Goal: Task Accomplishment & Management: Use online tool/utility

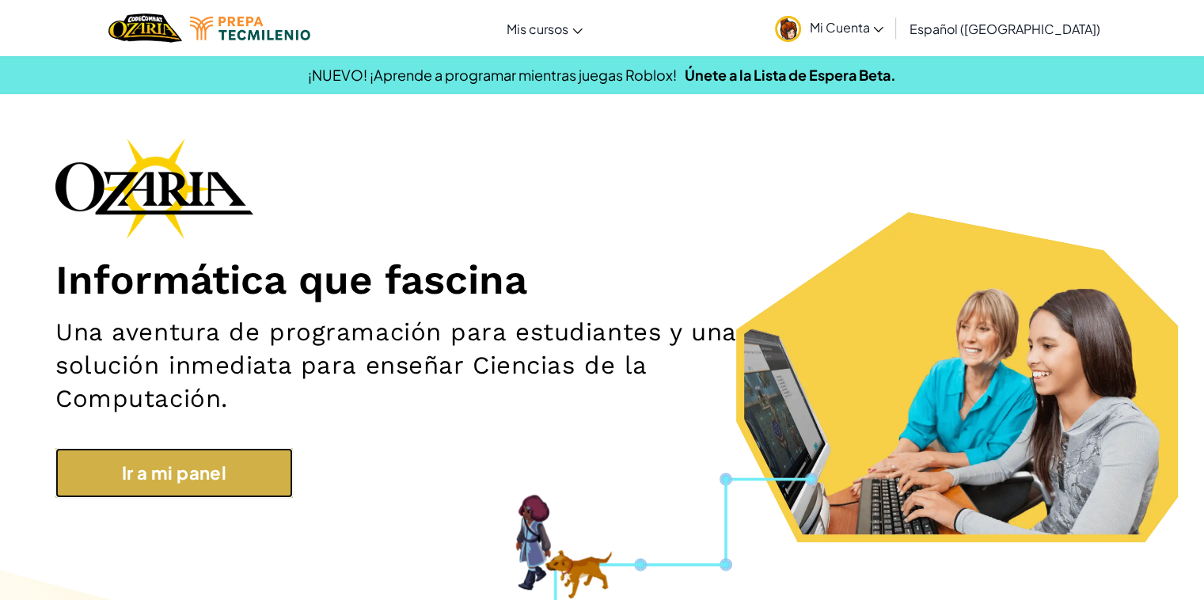
click at [221, 458] on link "Ir a mi panel" at bounding box center [173, 473] width 237 height 50
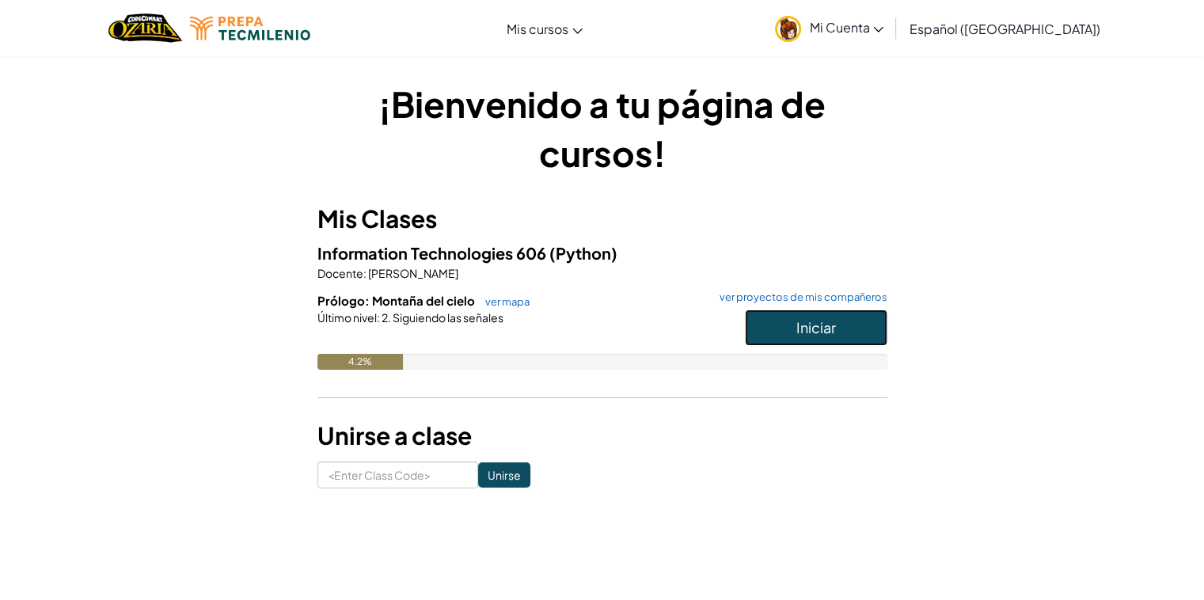
click at [624, 328] on button "Iniciar" at bounding box center [816, 327] width 142 height 36
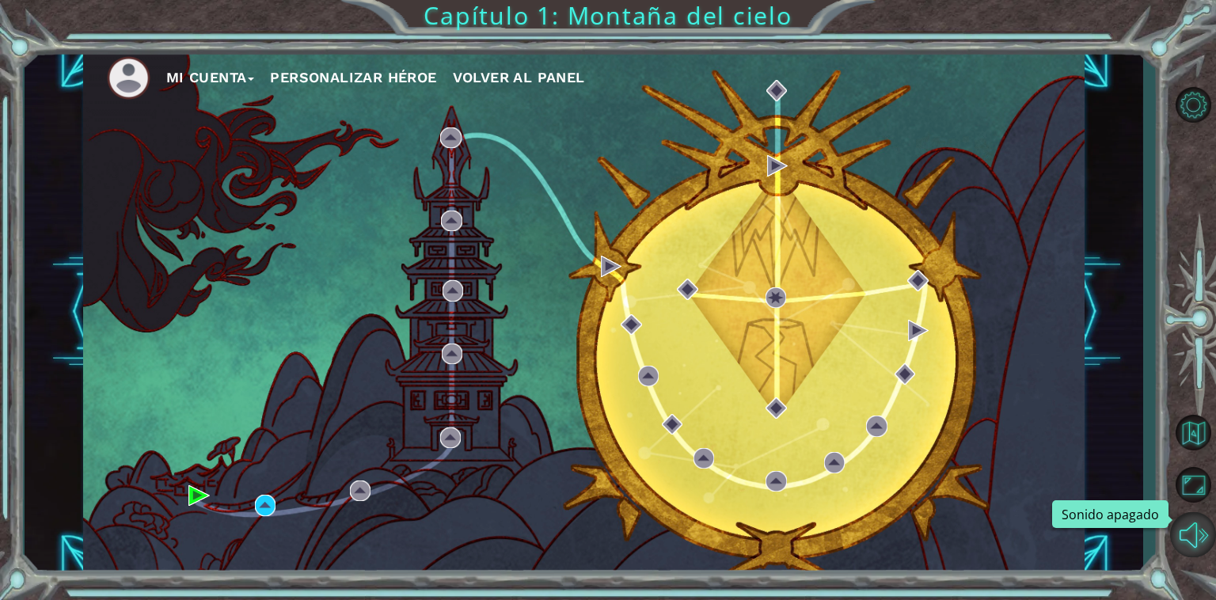
click at [624, 482] on button "Sonido apagado" at bounding box center [1193, 534] width 46 height 45
